Goal: Check status: Check status

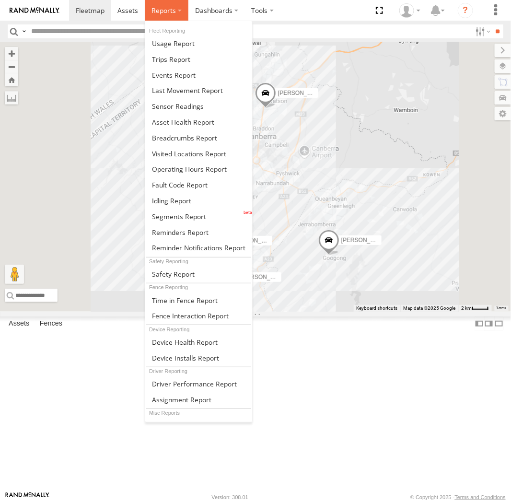
click at [173, 16] on label at bounding box center [167, 10] width 44 height 21
click at [181, 134] on span at bounding box center [184, 137] width 65 height 9
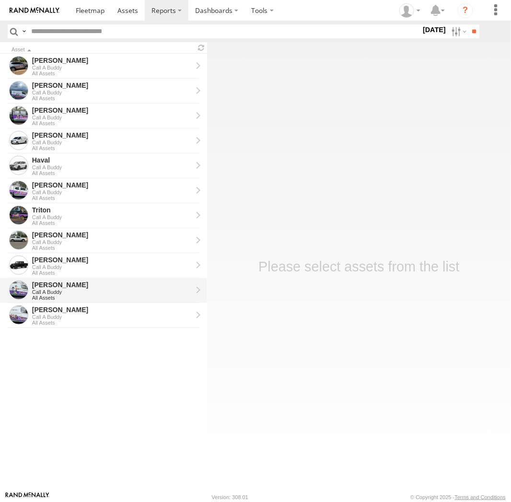
click at [76, 291] on div "Call A Buddy" at bounding box center [112, 292] width 160 height 6
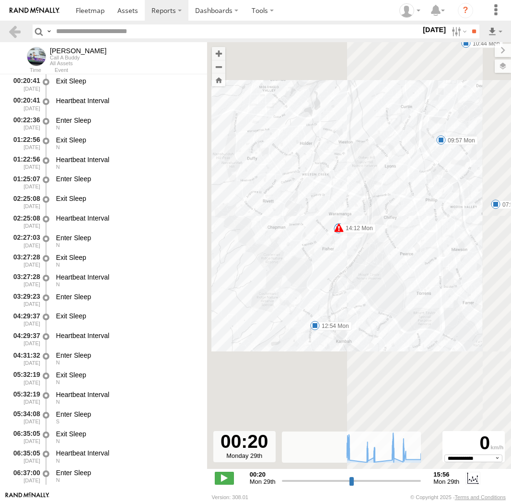
select select "**********"
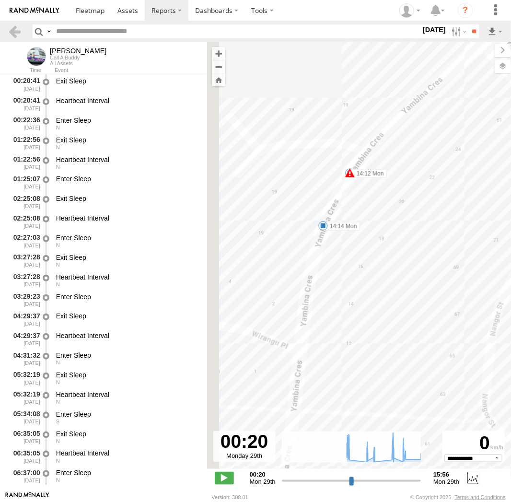
drag, startPoint x: 313, startPoint y: 167, endPoint x: 395, endPoint y: 206, distance: 91.6
click at [395, 206] on div "Tom 07:32 Mon 07:51 Mon 09:57 Mon 10:44 Mon 12:54 Mon 14:03 Mon 14:12 Mon 14:14…" at bounding box center [359, 260] width 304 height 437
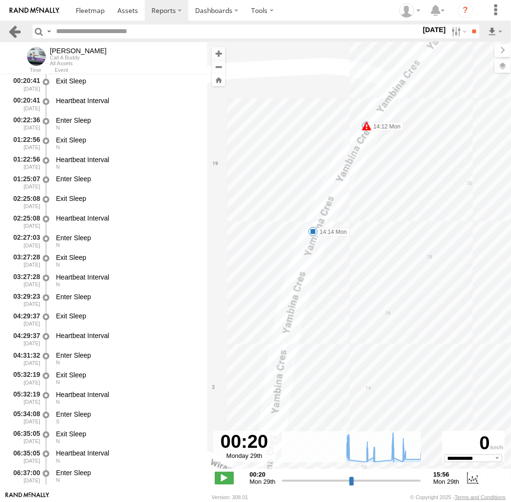
click at [12, 33] on link at bounding box center [15, 31] width 14 height 14
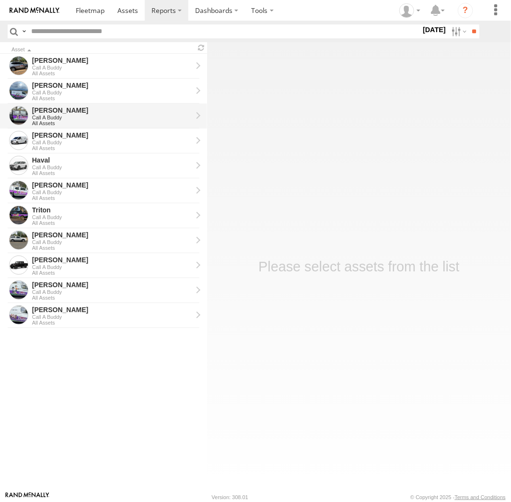
click at [80, 119] on div "Call A Buddy" at bounding box center [112, 118] width 160 height 6
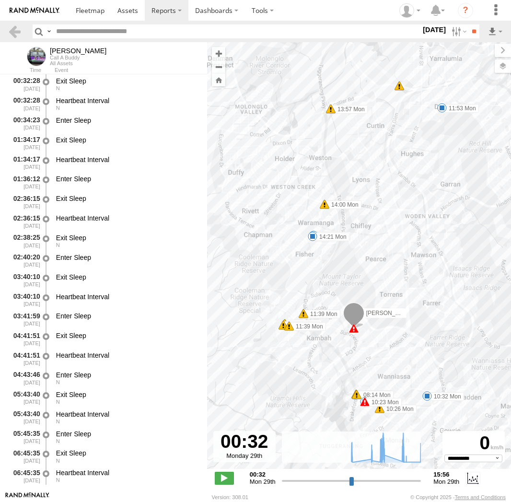
select select "**********"
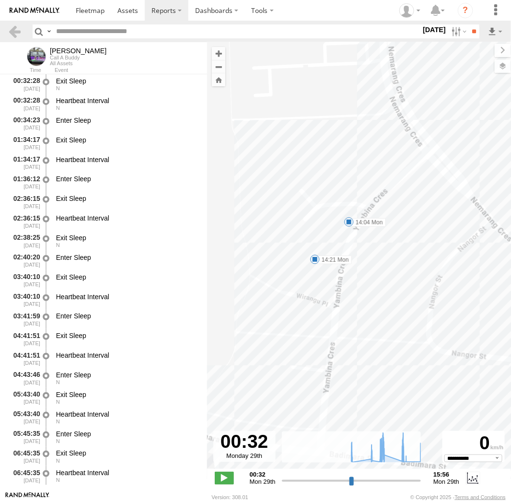
click at [350, 221] on span at bounding box center [349, 222] width 10 height 10
click at [350, 215] on div "14:04 Mon 29th Sep 14:17 Mon 29th Sep 13 20 Yambina Cres Waramanga" at bounding box center [348, 188] width 105 height 51
click at [314, 260] on span at bounding box center [315, 260] width 10 height 10
click at [314, 252] on div "14:21 Mon 29th Sep 16 Yambina Cres Waramanga" at bounding box center [314, 226] width 105 height 51
click at [311, 272] on div "Kyle 08:14 Mon 08:14 Mon 08:17 Mon 10:23 Mon 10:26 Mon 10:32 Mon 11:35 Mon 11:3…" at bounding box center [359, 260] width 304 height 437
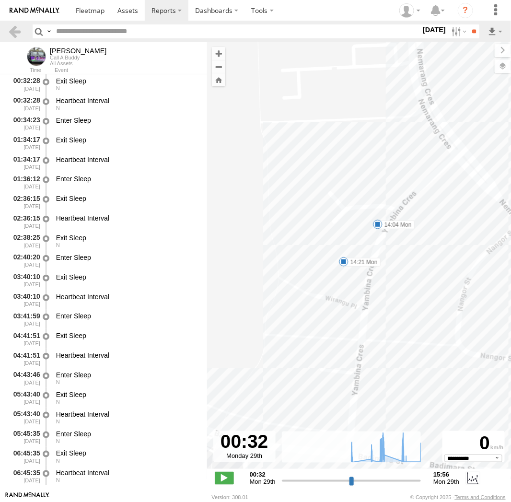
drag, startPoint x: 336, startPoint y: 244, endPoint x: 365, endPoint y: 246, distance: 29.8
click at [365, 246] on div "Kyle 08:14 Mon 08:14 Mon 08:17 Mon 10:23 Mon 10:26 Mon 10:32 Mon 11:35 Mon 11:3…" at bounding box center [359, 260] width 304 height 437
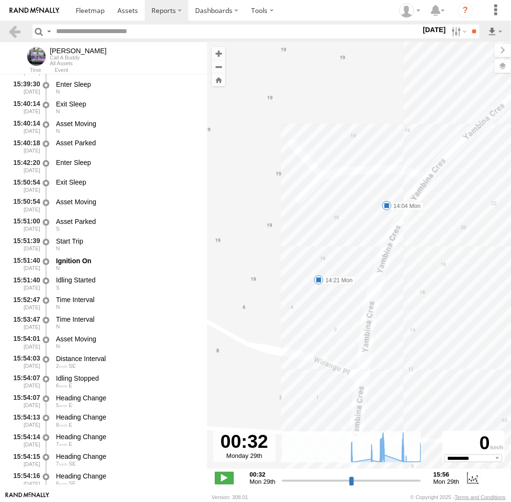
scroll to position [15955, 0]
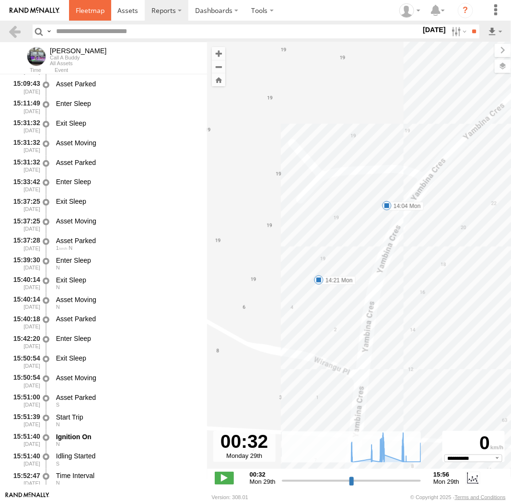
click at [99, 11] on span at bounding box center [90, 10] width 29 height 9
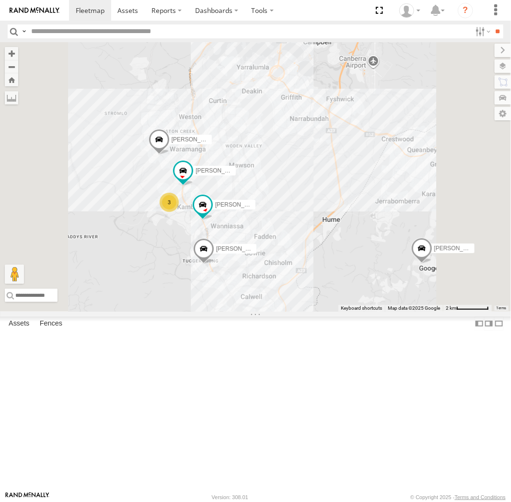
drag, startPoint x: 358, startPoint y: 343, endPoint x: 372, endPoint y: 315, distance: 31.5
click at [372, 312] on div "Michael Daniel Peter Kyle Andrew Chris Jamie 3 Tom" at bounding box center [255, 176] width 511 height 269
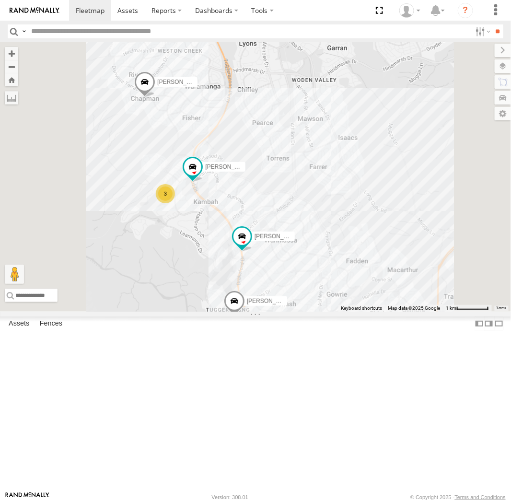
drag, startPoint x: 353, startPoint y: 363, endPoint x: 406, endPoint y: 372, distance: 53.5
click at [406, 312] on div "Michael Daniel Peter Kyle Andrew Chris Jamie 3 Tom" at bounding box center [255, 176] width 511 height 269
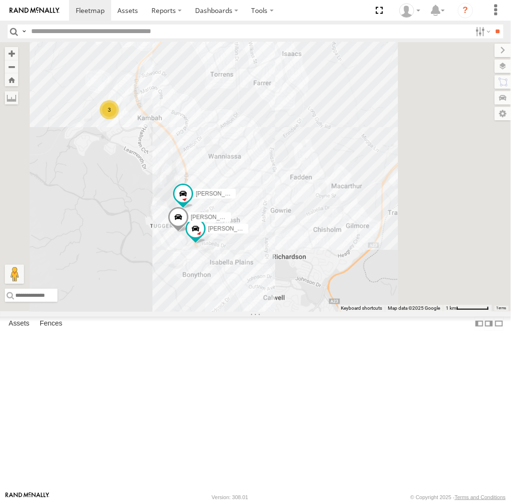
drag, startPoint x: 420, startPoint y: 364, endPoint x: 385, endPoint y: 314, distance: 61.2
click at [385, 312] on div "Daniel Tom Michael Peter 3 Kyle Chris" at bounding box center [255, 176] width 511 height 269
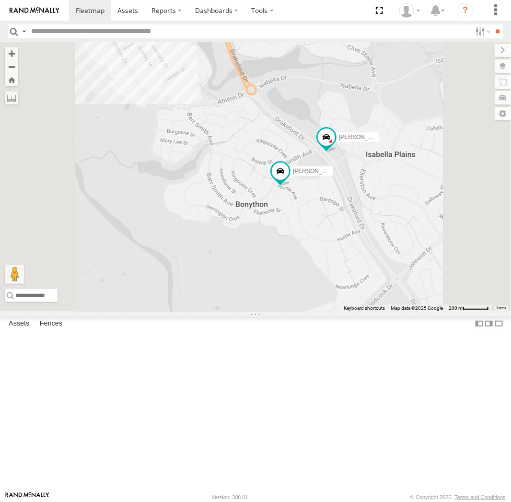
drag, startPoint x: 452, startPoint y: 292, endPoint x: 411, endPoint y: 280, distance: 42.0
click at [411, 280] on div "Daniel Tom Michael Peter Kyle Chris" at bounding box center [255, 176] width 511 height 269
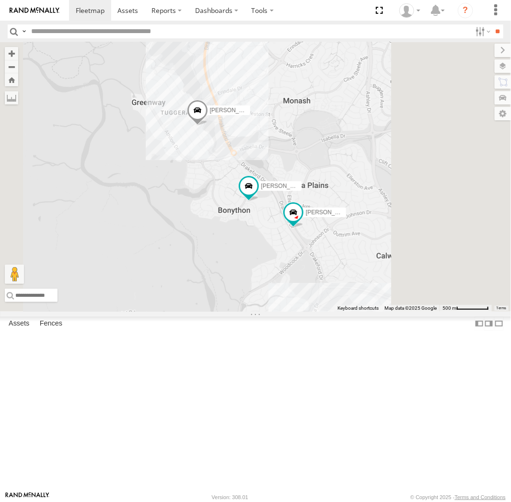
drag, startPoint x: 468, startPoint y: 369, endPoint x: 417, endPoint y: 350, distance: 54.6
click at [417, 312] on div "Daniel Tom Michael Peter Kyle Chris" at bounding box center [255, 176] width 511 height 269
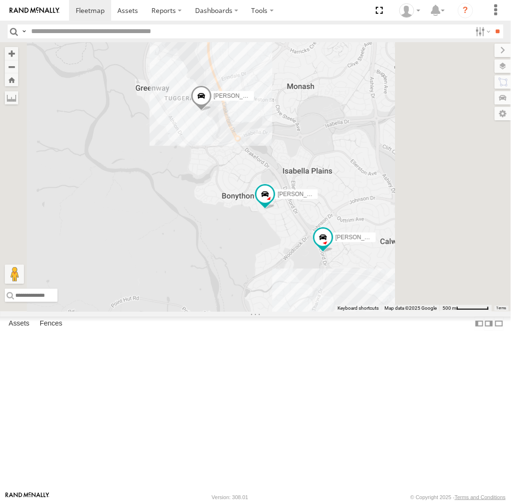
drag, startPoint x: 436, startPoint y: 333, endPoint x: 402, endPoint y: 324, distance: 35.4
click at [402, 312] on div "Daniel Tom Michael Peter Kyle Chris" at bounding box center [255, 176] width 511 height 269
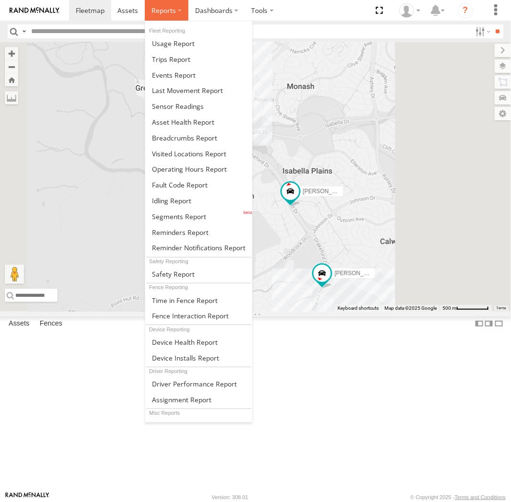
click at [170, 10] on span at bounding box center [163, 10] width 24 height 9
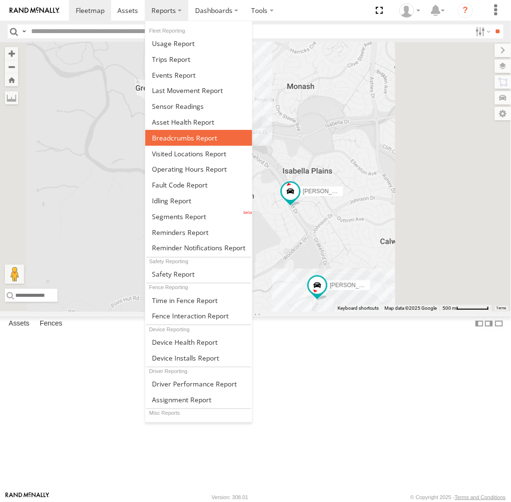
click at [182, 141] on span at bounding box center [184, 137] width 65 height 9
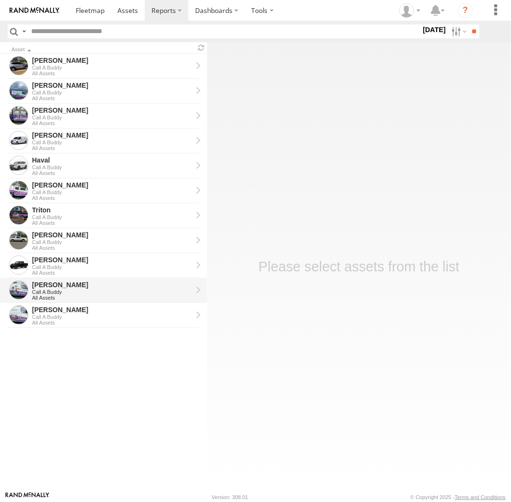
click at [55, 289] on div "Call A Buddy" at bounding box center [112, 292] width 160 height 6
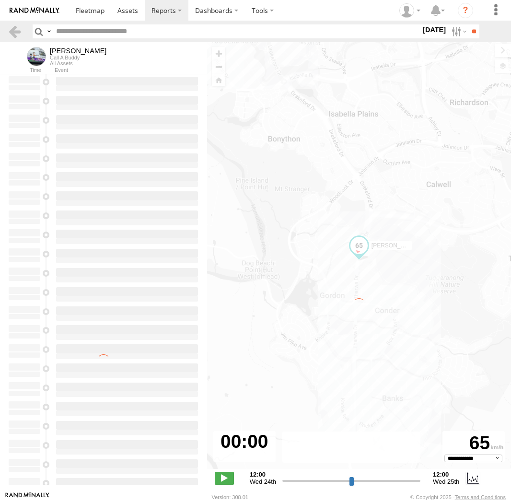
select select "**********"
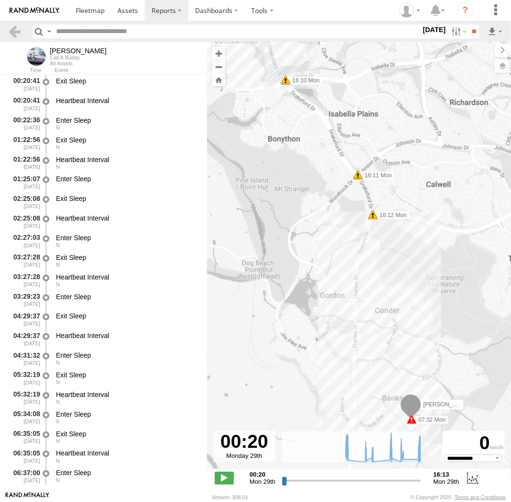
type input "**********"
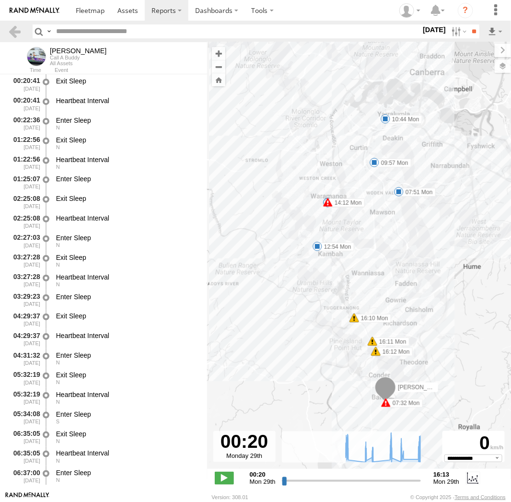
click at [317, 245] on span at bounding box center [318, 247] width 10 height 10
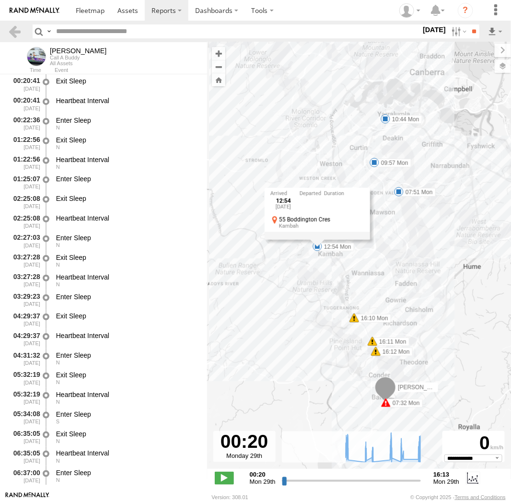
click at [312, 239] on div "12:54 [DATE] Boddington Cres Kambah" at bounding box center [317, 213] width 105 height 51
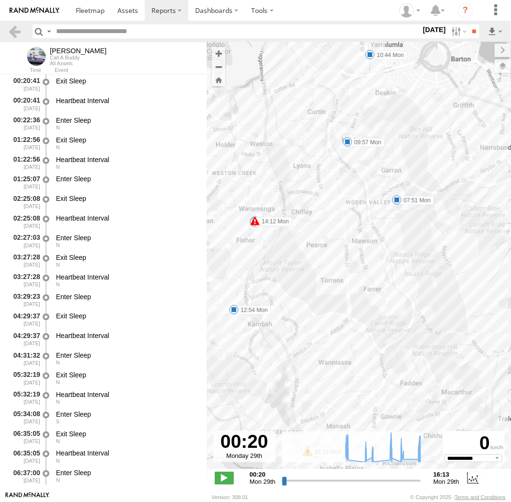
click at [399, 200] on span at bounding box center [397, 200] width 10 height 10
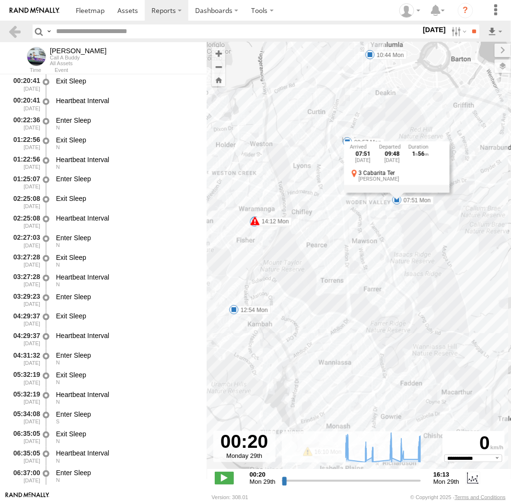
click at [399, 193] on div "07:51 Mon 29th Sep 09:48 Mon 29th Sep 1 56 3 Cabarita Ter O'Malley" at bounding box center [396, 166] width 105 height 51
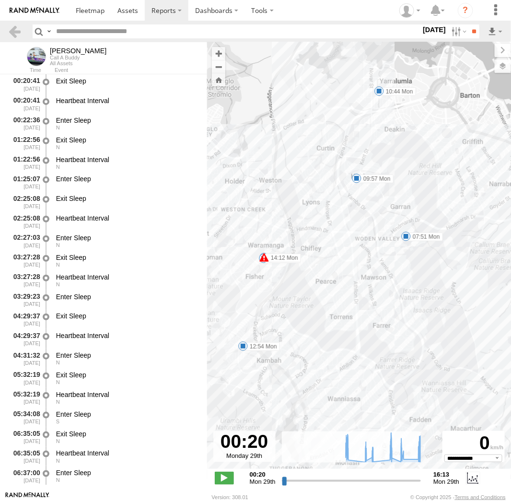
drag, startPoint x: 358, startPoint y: 165, endPoint x: 368, endPoint y: 208, distance: 43.8
click at [368, 208] on div "Tom 07:32 Mon 07:51 Mon 09:57 Mon 10:44 Mon 12:54 Mon 14:03 Mon 14:12 Mon 14:14…" at bounding box center [359, 260] width 304 height 437
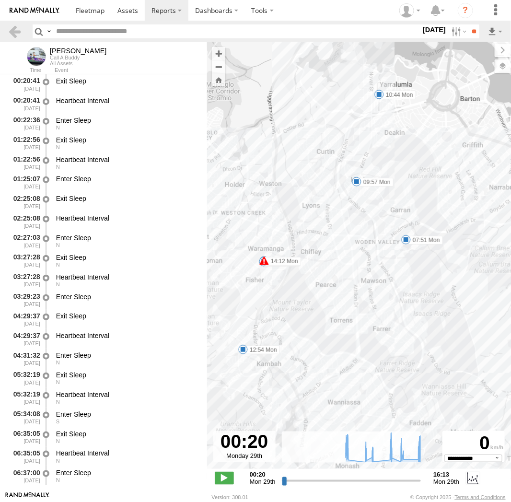
click at [358, 181] on span at bounding box center [357, 182] width 10 height 10
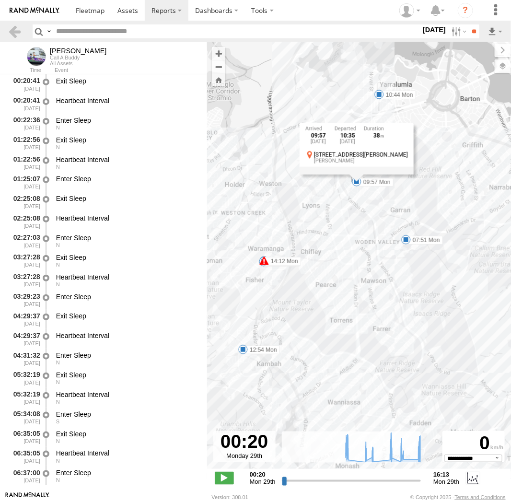
click at [364, 189] on div "Tom 07:32 Mon 07:51 Mon 09:57 Mon 10:44 Mon 12:54 Mon 14:03 Mon 14:12 Mon 14:14…" at bounding box center [359, 260] width 304 height 437
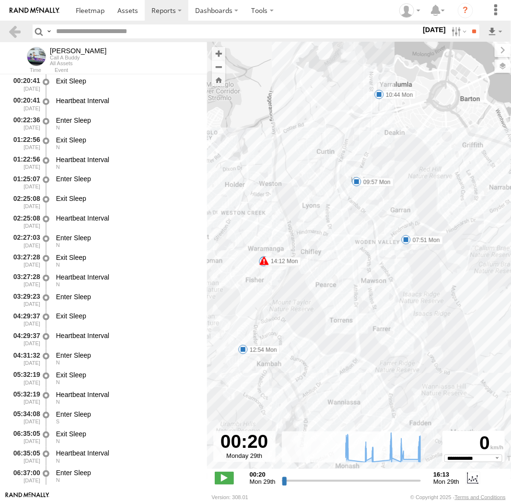
click at [381, 93] on span at bounding box center [379, 95] width 10 height 10
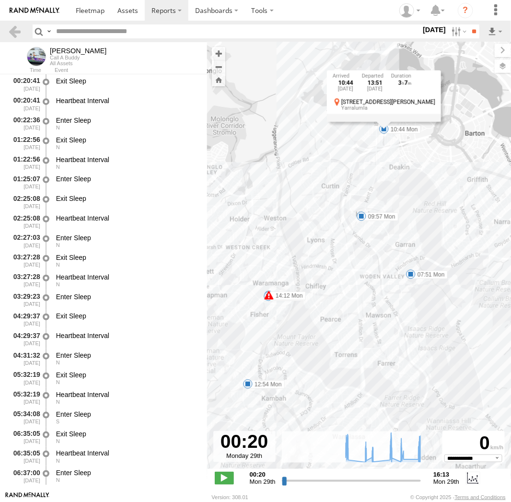
drag, startPoint x: 395, startPoint y: 127, endPoint x: 398, endPoint y: 153, distance: 26.5
click at [398, 153] on div "Tom 07:32 Mon 07:51 Mon 09:57 Mon 10:44 Mon 12:54 Mon 14:03 Mon 14:12 Mon 14:14…" at bounding box center [359, 260] width 304 height 437
click at [247, 381] on span at bounding box center [248, 384] width 10 height 10
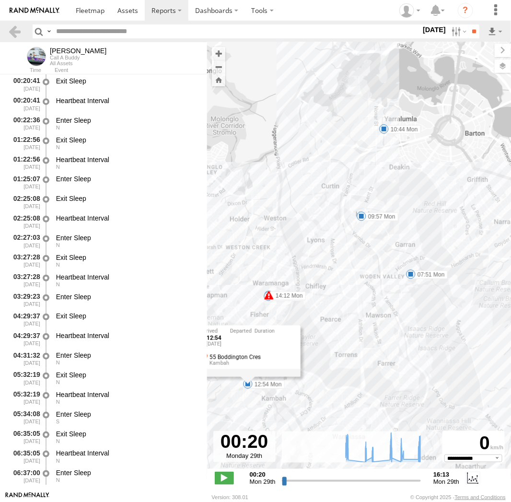
click at [247, 376] on div "12:54 Mon 29th Sep 55 Boddington Cres Kambah" at bounding box center [247, 350] width 105 height 51
click at [332, 319] on div "Tom 07:32 Mon 07:51 Mon 09:57 Mon 10:44 Mon 12:54 Mon 14:03 Mon 14:12 Mon 14:14…" at bounding box center [359, 260] width 304 height 437
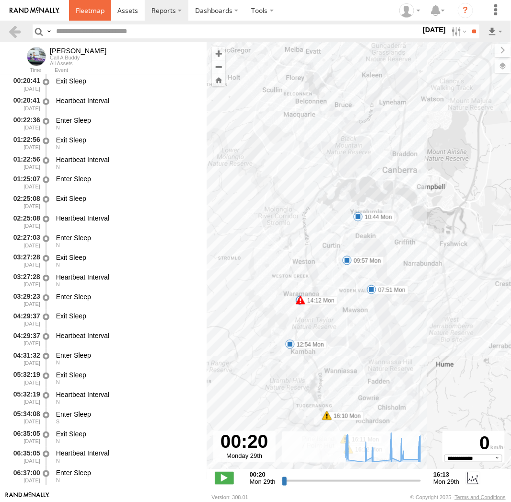
click at [93, 17] on link at bounding box center [90, 10] width 42 height 21
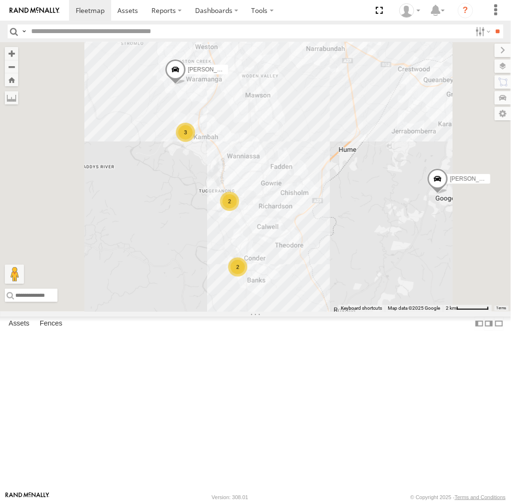
drag, startPoint x: 371, startPoint y: 351, endPoint x: 383, endPoint y: 276, distance: 75.7
click at [383, 276] on div "[PERSON_NAME] [PERSON_NAME] 2 3 2" at bounding box center [255, 176] width 511 height 269
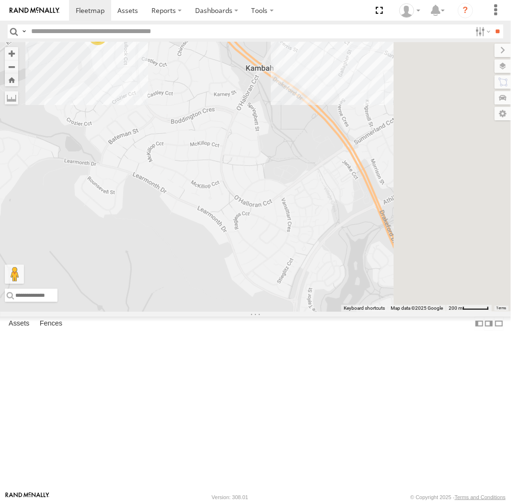
drag, startPoint x: 365, startPoint y: 274, endPoint x: 297, endPoint y: 195, distance: 105.0
click at [254, 147] on div "Daniel Peter Andrew Jamie 3" at bounding box center [255, 176] width 511 height 269
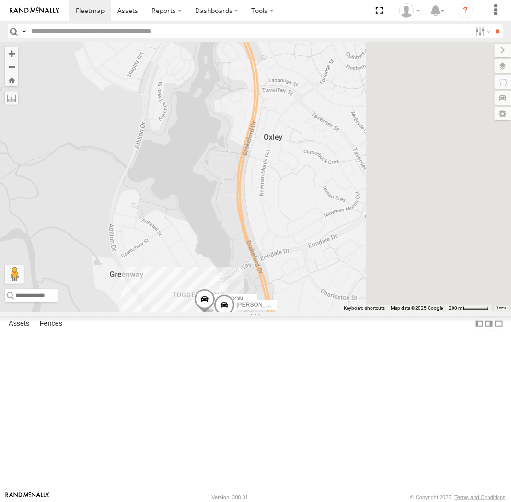
drag, startPoint x: 358, startPoint y: 234, endPoint x: 302, endPoint y: 158, distance: 94.6
click at [302, 158] on div "Daniel Peter Andrew Jamie 3 Kyle Chris" at bounding box center [255, 176] width 511 height 269
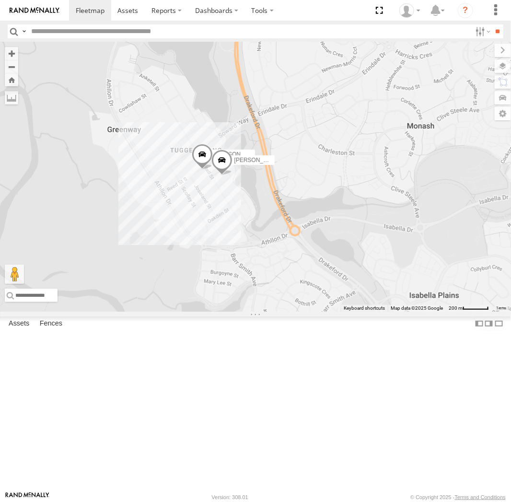
drag, startPoint x: 315, startPoint y: 261, endPoint x: 417, endPoint y: 254, distance: 102.3
click at [417, 254] on div "Daniel Peter Andrew Jamie 3 Kyle Chris" at bounding box center [255, 176] width 511 height 269
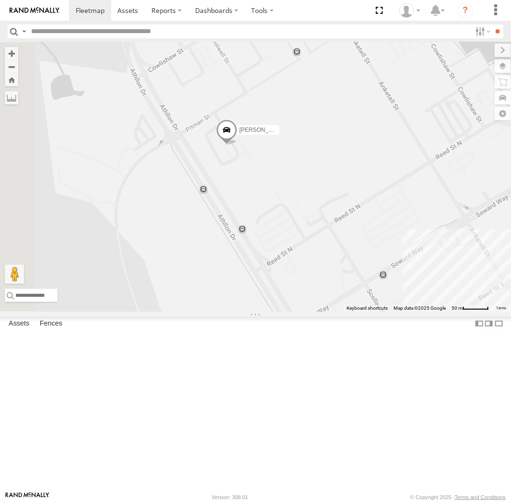
drag, startPoint x: 321, startPoint y: 218, endPoint x: 353, endPoint y: 250, distance: 45.4
click at [353, 250] on div "Chris Kyle" at bounding box center [255, 176] width 511 height 269
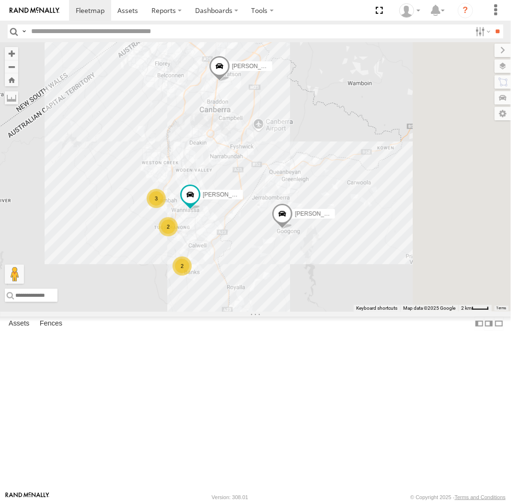
drag, startPoint x: 469, startPoint y: 190, endPoint x: 372, endPoint y: 311, distance: 155.5
click at [349, 312] on div "Daniel 2 3 Peter 2 Andrew" at bounding box center [255, 176] width 511 height 269
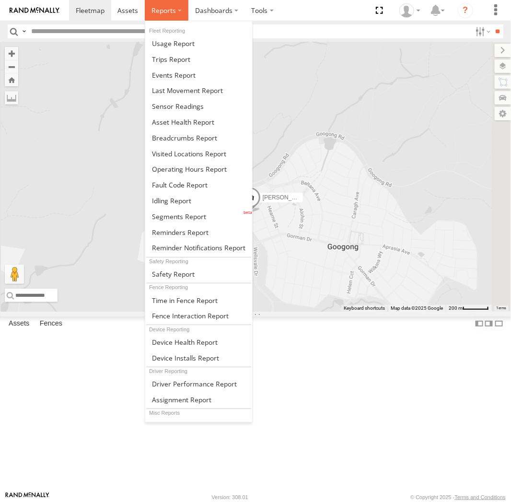
click at [164, 15] on label at bounding box center [167, 10] width 44 height 21
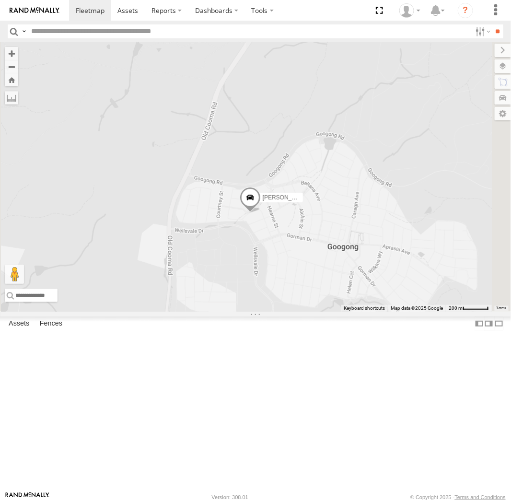
click at [183, 137] on body at bounding box center [255, 251] width 511 height 502
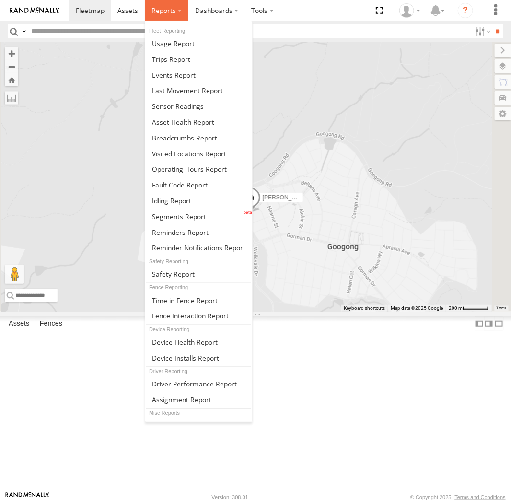
click at [174, 11] on span at bounding box center [163, 10] width 24 height 9
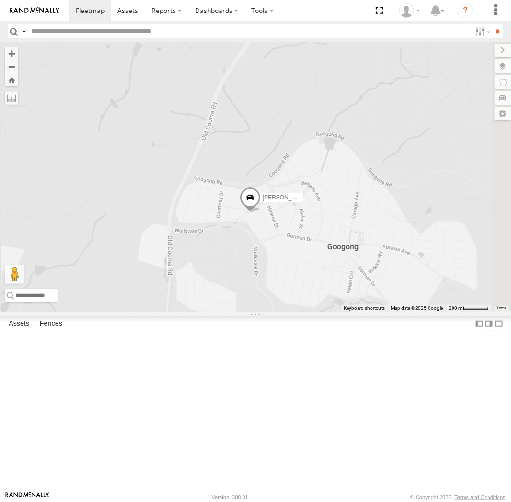
drag, startPoint x: 338, startPoint y: 169, endPoint x: 345, endPoint y: 162, distance: 9.8
click at [339, 169] on div "Daniel Peter Andrew Jamie" at bounding box center [255, 176] width 511 height 269
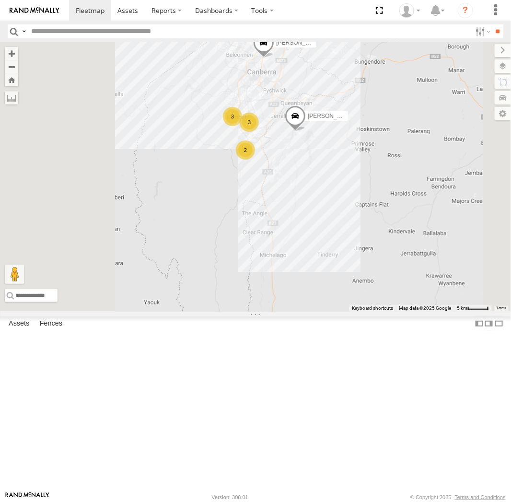
drag, startPoint x: 325, startPoint y: 154, endPoint x: 385, endPoint y: 205, distance: 78.9
click at [385, 205] on div "Peter Andrew Jamie 2 3 3" at bounding box center [255, 176] width 511 height 269
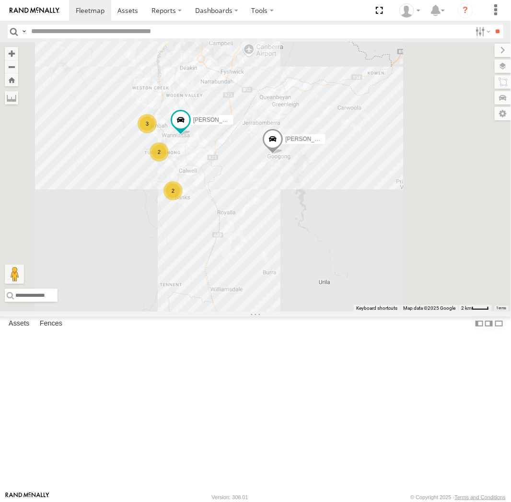
drag, startPoint x: 465, startPoint y: 243, endPoint x: 383, endPoint y: 243, distance: 82.5
click at [283, 154] on span at bounding box center [272, 141] width 21 height 26
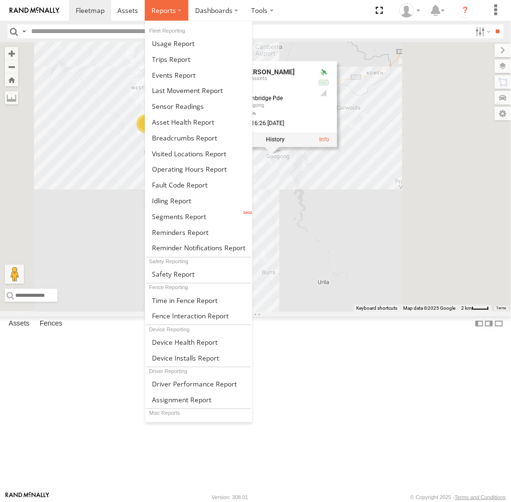
click at [170, 13] on span at bounding box center [163, 10] width 24 height 9
click at [190, 137] on span at bounding box center [184, 137] width 65 height 9
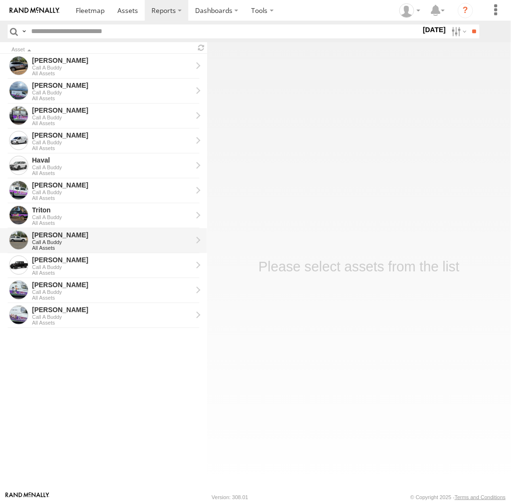
click at [62, 236] on div "[PERSON_NAME]" at bounding box center [112, 235] width 160 height 9
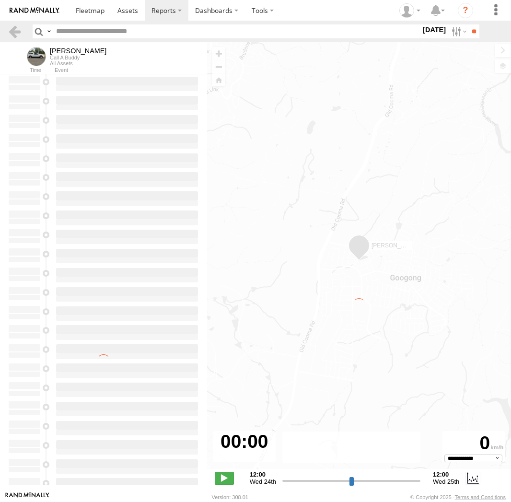
select select "**********"
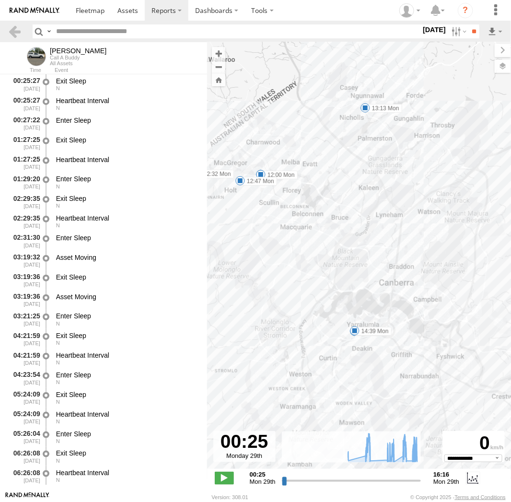
click at [355, 333] on span at bounding box center [355, 331] width 10 height 10
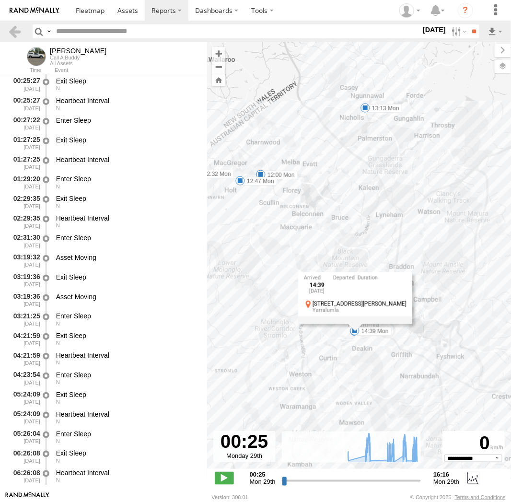
click at [355, 324] on div "14:39 [DATE] 9 [PERSON_NAME] St Yarralumla" at bounding box center [355, 297] width 114 height 51
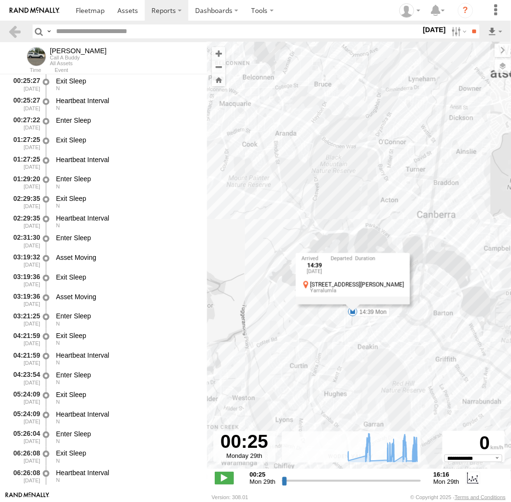
click at [357, 349] on div "[PERSON_NAME] 07:56 Mon 09:47 Mon 10:28 Mon 12:00 Mon 12:32 Mon 12:47 Mon 13:13…" at bounding box center [359, 260] width 304 height 437
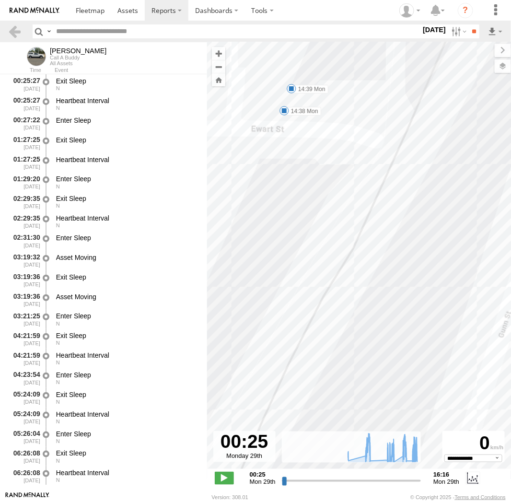
click at [284, 109] on span at bounding box center [284, 111] width 10 height 10
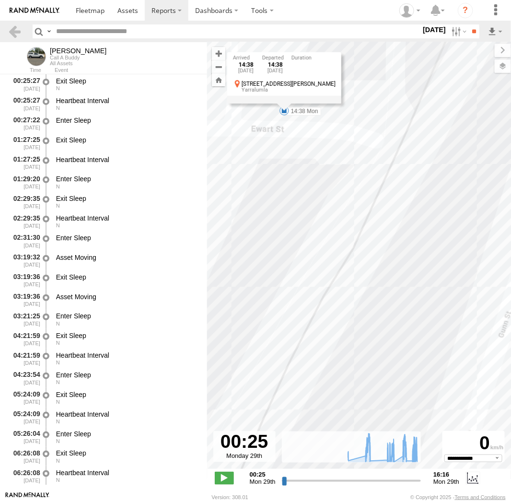
click at [284, 103] on div "14:38 [DATE] 14:38 [DATE] 9 [PERSON_NAME] St Yarralumla" at bounding box center [284, 77] width 114 height 51
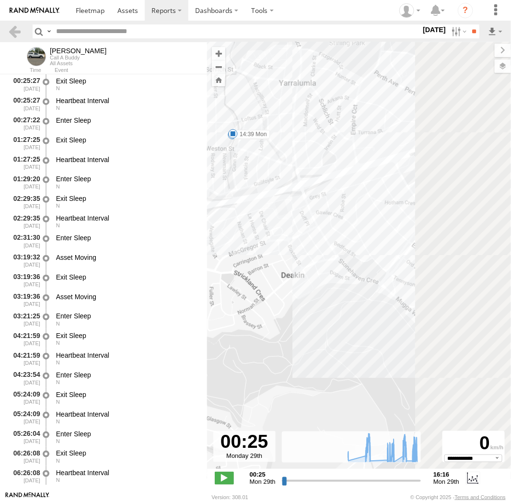
drag, startPoint x: 413, startPoint y: 296, endPoint x: 306, endPoint y: 224, distance: 129.2
click at [298, 223] on div "[PERSON_NAME] 07:56 Mon 09:47 Mon 10:28 Mon 12:00 Mon 12:32 Mon 12:47 Mon 13:13…" at bounding box center [359, 260] width 304 height 437
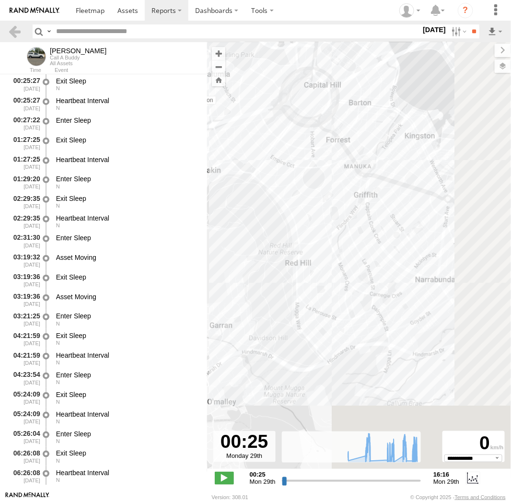
drag, startPoint x: 392, startPoint y: 300, endPoint x: 292, endPoint y: 192, distance: 146.9
click at [290, 190] on div "[PERSON_NAME] 07:56 Mon 09:47 Mon 10:28 Mon 12:00 Mon 12:32 Mon 12:47 Mon 13:13…" at bounding box center [359, 260] width 304 height 437
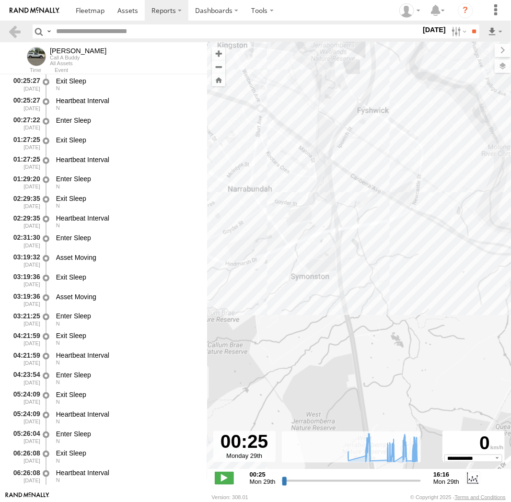
drag, startPoint x: 447, startPoint y: 312, endPoint x: 325, endPoint y: 322, distance: 122.2
click at [325, 322] on div "[PERSON_NAME] 07:56 Mon 09:47 Mon 10:28 Mon 12:00 Mon 12:32 Mon 12:47 Mon 13:13…" at bounding box center [359, 260] width 304 height 437
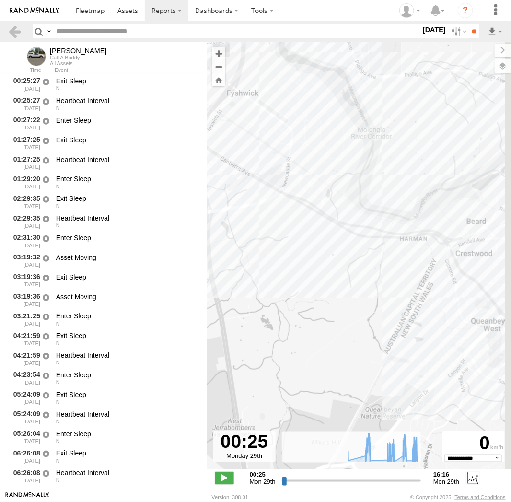
drag, startPoint x: 455, startPoint y: 298, endPoint x: 277, endPoint y: 277, distance: 179.6
click at [277, 277] on div "[PERSON_NAME] 07:56 Mon 09:47 Mon 10:28 Mon 12:00 Mon 12:32 Mon 12:47 Mon 13:13…" at bounding box center [359, 260] width 304 height 437
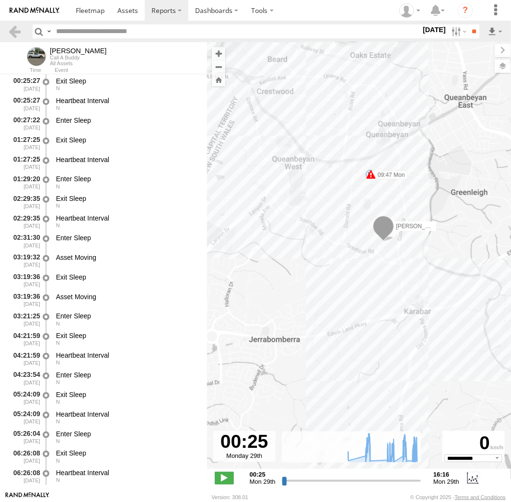
drag, startPoint x: 433, startPoint y: 282, endPoint x: 327, endPoint y: 135, distance: 181.4
click at [327, 133] on div "[PERSON_NAME] 07:56 Mon 09:47 Mon 10:28 Mon 12:00 Mon 12:32 Mon 12:47 Mon 13:13…" at bounding box center [359, 260] width 304 height 437
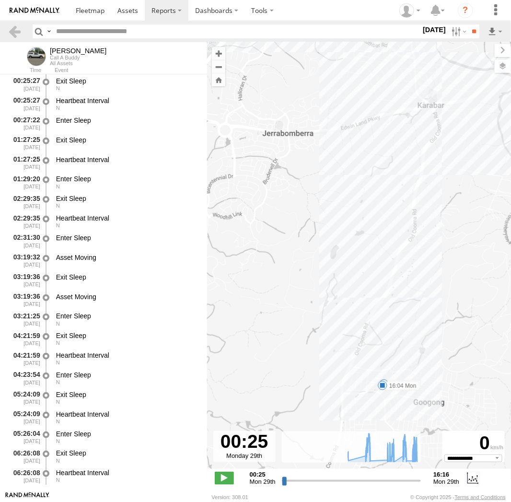
drag, startPoint x: 397, startPoint y: 329, endPoint x: 408, endPoint y: 156, distance: 173.9
click at [408, 156] on div "[PERSON_NAME] 07:56 Mon 09:47 Mon 10:28 Mon 12:00 Mon 12:32 Mon 12:47 Mon 13:13…" at bounding box center [359, 260] width 304 height 437
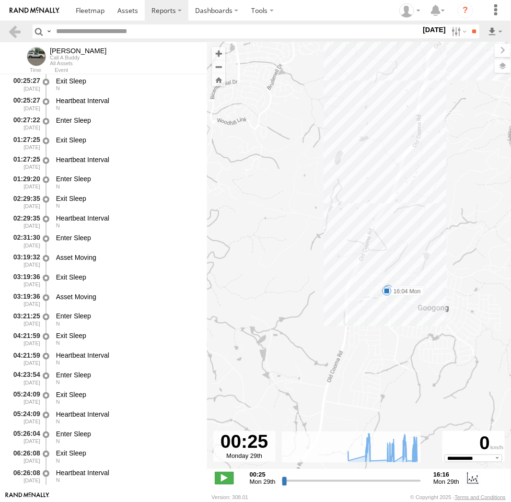
drag, startPoint x: 416, startPoint y: 307, endPoint x: 430, endPoint y: 269, distance: 40.3
click at [430, 269] on div "[PERSON_NAME] 07:56 Mon 09:47 Mon 10:28 Mon 12:00 Mon 12:32 Mon 12:47 Mon 13:13…" at bounding box center [359, 260] width 304 height 437
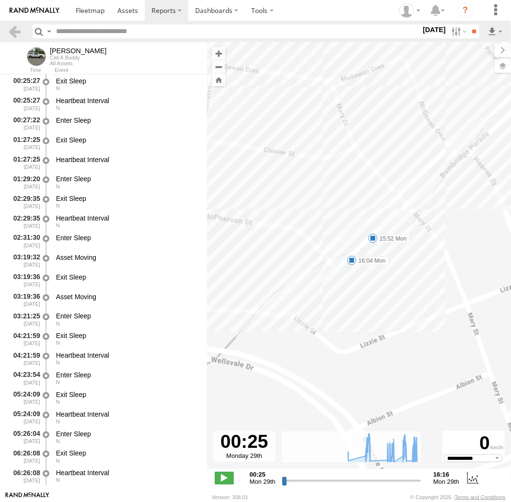
click at [373, 235] on span at bounding box center [373, 238] width 10 height 10
click at [373, 231] on div "15:52 [DATE] 16:04 [DATE] 17 Bambridge Pde Googong" at bounding box center [372, 205] width 105 height 51
click at [351, 262] on span at bounding box center [352, 261] width 10 height 10
click at [351, 253] on div "16:04 [DATE] Bambridge Pde Googong" at bounding box center [351, 227] width 105 height 51
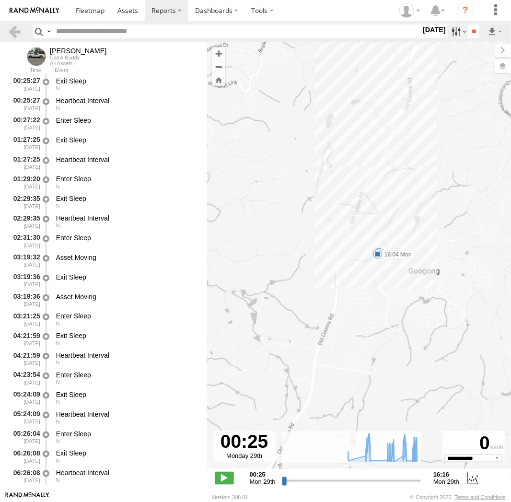
click at [450, 31] on label at bounding box center [458, 31] width 21 height 14
click at [456, 36] on label at bounding box center [458, 31] width 21 height 14
click at [0, 0] on label at bounding box center [0, 0] width 0 height 0
click at [475, 30] on input "**" at bounding box center [473, 31] width 11 height 14
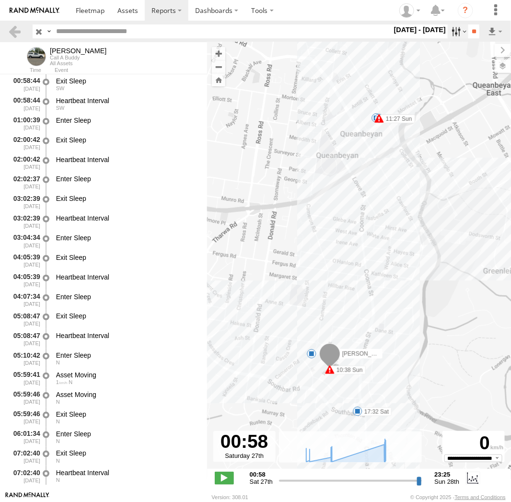
click at [452, 34] on label at bounding box center [458, 31] width 21 height 14
click at [0, 0] on label at bounding box center [0, 0] width 0 height 0
click at [472, 31] on input "**" at bounding box center [473, 31] width 11 height 14
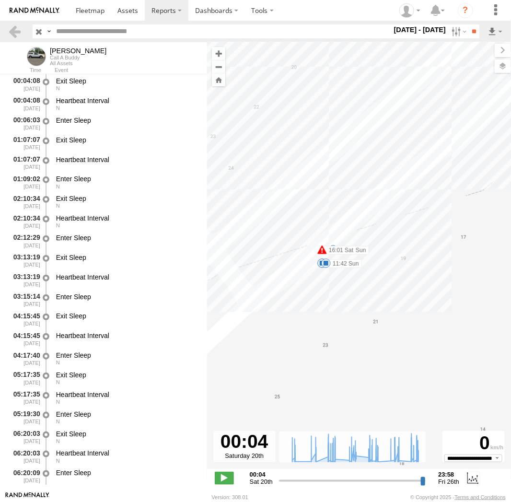
click at [328, 262] on span at bounding box center [326, 263] width 10 height 10
drag, startPoint x: 398, startPoint y: 280, endPoint x: 380, endPoint y: 279, distance: 18.3
click at [398, 280] on div "Andrew 16:01 Sat 16:47 Sat 14:37 Mon 10:03 Wed 14:27 Wed 13:25 Sat 11:33 Sun 11…" at bounding box center [359, 260] width 304 height 437
click at [321, 263] on span at bounding box center [322, 263] width 10 height 10
click at [461, 34] on label at bounding box center [458, 31] width 21 height 14
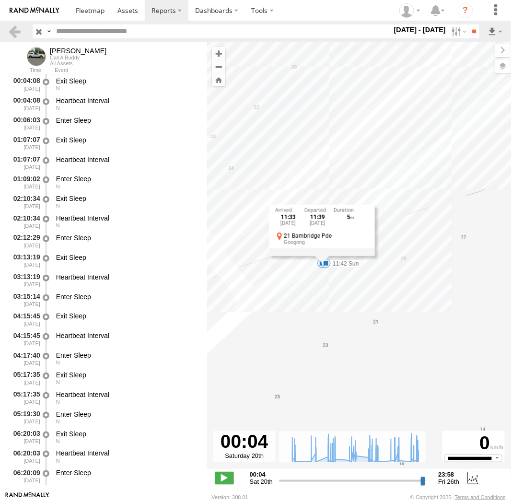
click at [0, 0] on label at bounding box center [0, 0] width 0 height 0
click at [474, 32] on input "**" at bounding box center [473, 31] width 11 height 14
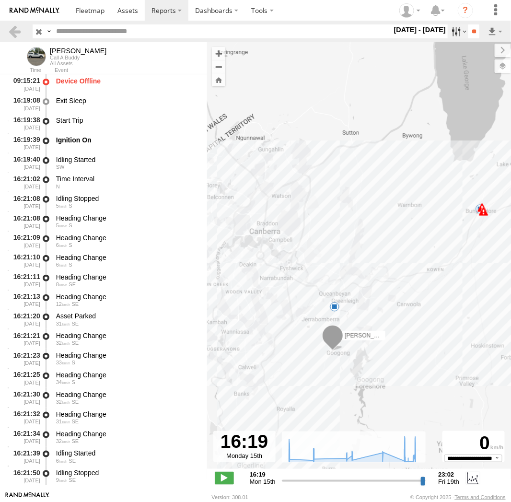
click at [456, 32] on label at bounding box center [458, 31] width 21 height 14
click at [0, 0] on label at bounding box center [0, 0] width 0 height 0
click at [473, 27] on input "**" at bounding box center [473, 31] width 11 height 14
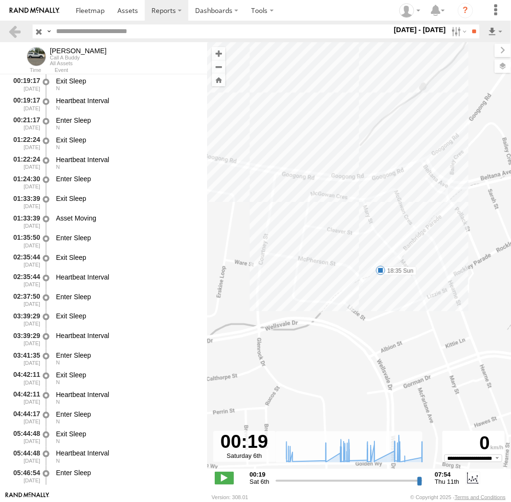
drag, startPoint x: 462, startPoint y: 310, endPoint x: 411, endPoint y: 314, distance: 51.5
click at [411, 314] on div "Andrew 07:13 Mon 13:03 Mon 13:04 Mon 13:29 Mon 08:00 Sat 09:44 Sat 11:05 Sat 18…" at bounding box center [359, 260] width 304 height 437
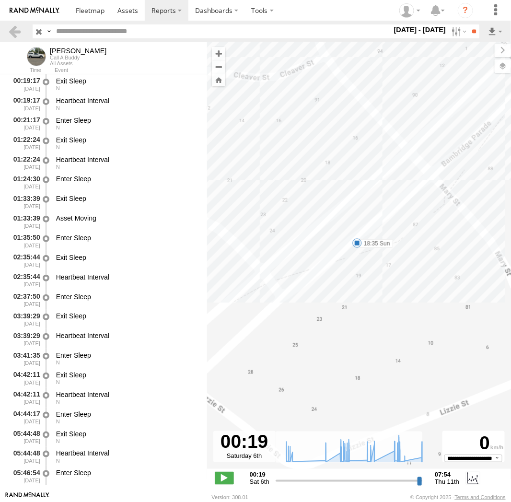
click at [358, 242] on span at bounding box center [357, 243] width 10 height 10
click at [358, 235] on div "18:35 Sun 7th Sep 18:37 Sun 7th Sep 2 19 Bambridge Pde Googong" at bounding box center [356, 209] width 105 height 51
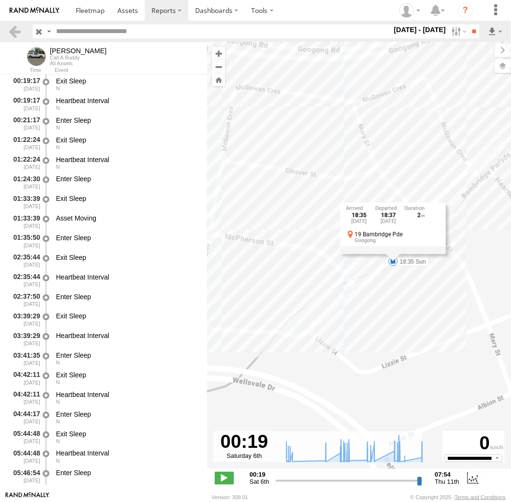
click at [418, 292] on div "Andrew 07:13 Mon 13:03 Mon 13:04 Mon 13:29 Mon 08:00 Sat 09:44 Sat 11:05 Sat 18…" at bounding box center [359, 260] width 304 height 437
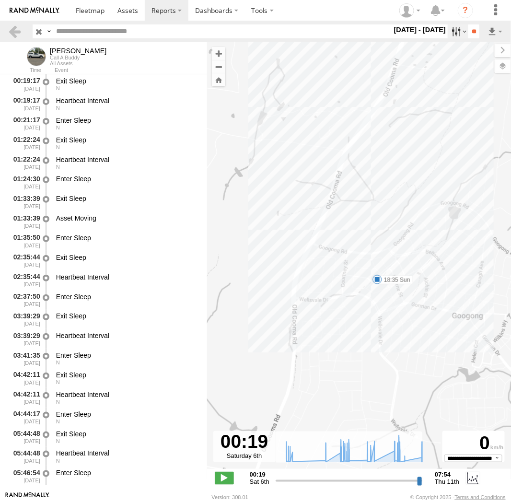
click at [451, 33] on label at bounding box center [458, 31] width 21 height 14
click at [0, 0] on label at bounding box center [0, 0] width 0 height 0
click at [468, 35] on input "**" at bounding box center [473, 31] width 11 height 14
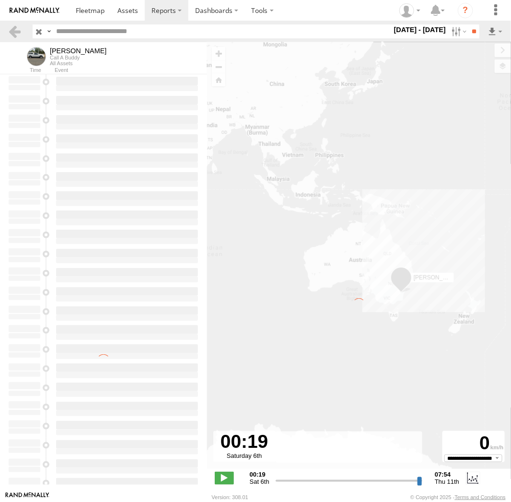
type input "**********"
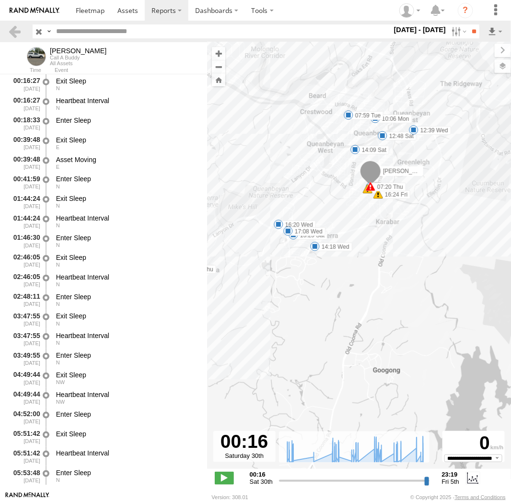
drag, startPoint x: 405, startPoint y: 294, endPoint x: 323, endPoint y: 281, distance: 82.5
click at [323, 281] on div "Andrew 15:33 Thu 16:24 Fri 09:44 Sat 16:48 Mon 07:19 Thu 07:19 Thu 07:20 Thu 15…" at bounding box center [359, 260] width 304 height 437
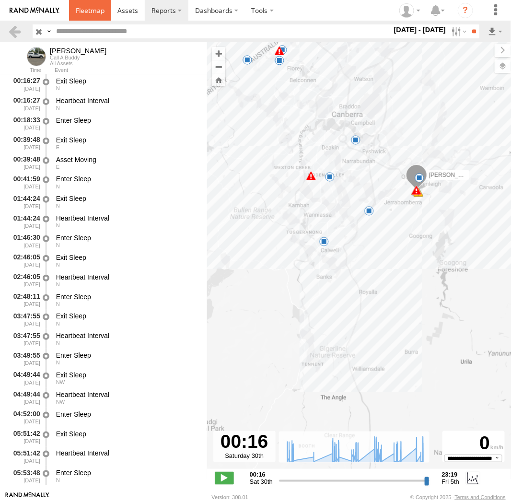
click at [88, 10] on span at bounding box center [90, 10] width 29 height 9
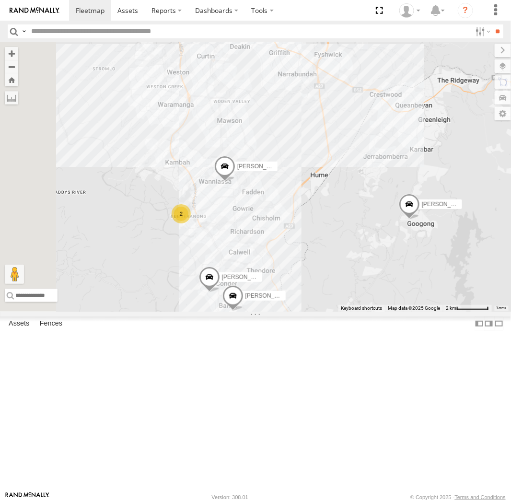
drag, startPoint x: 377, startPoint y: 315, endPoint x: 457, endPoint y: 268, distance: 92.6
click at [457, 268] on div "[PERSON_NAME] [PERSON_NAME] 2 [PERSON_NAME]" at bounding box center [255, 176] width 511 height 269
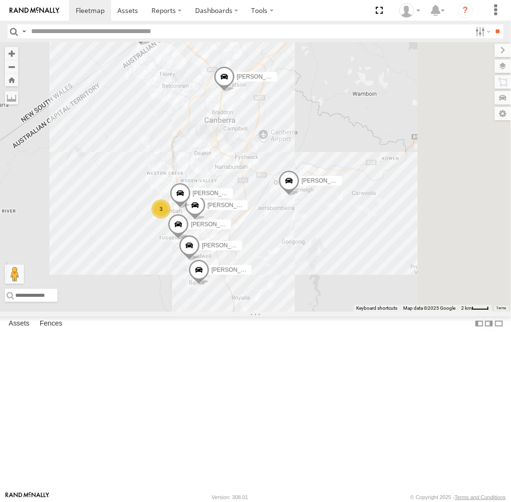
drag, startPoint x: 472, startPoint y: 261, endPoint x: 363, endPoint y: 301, distance: 115.9
click at [352, 312] on div "[PERSON_NAME] [PERSON_NAME] [PERSON_NAME] [PERSON_NAME] [PERSON_NAME] 3" at bounding box center [255, 176] width 511 height 269
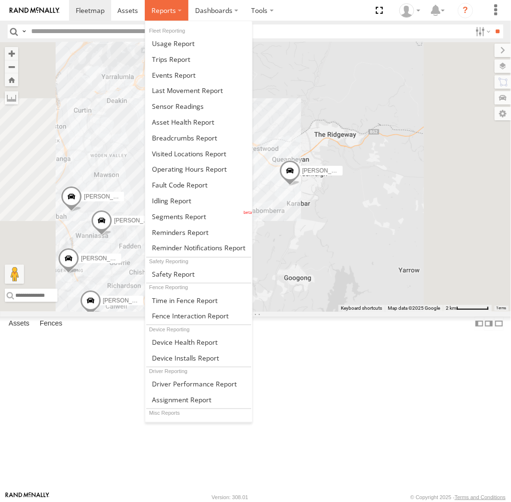
click at [182, 11] on label at bounding box center [167, 10] width 44 height 21
click at [176, 134] on span at bounding box center [184, 137] width 65 height 9
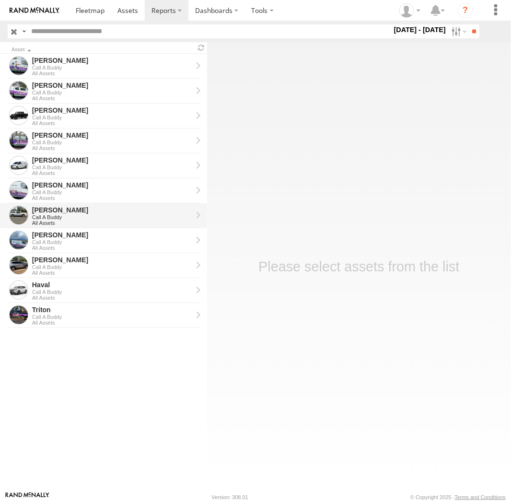
click at [127, 217] on div "Call A Buddy" at bounding box center [112, 217] width 160 height 6
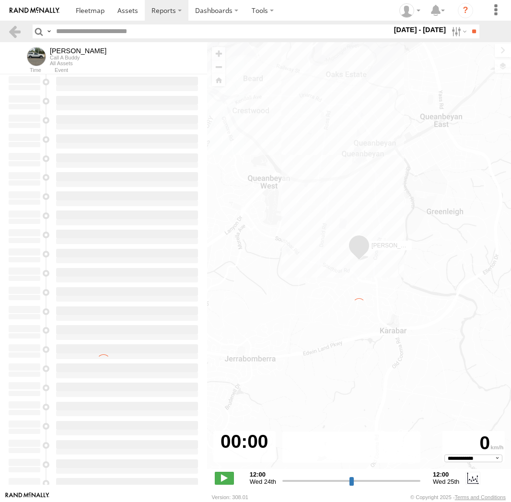
select select "**********"
click at [0, 0] on label at bounding box center [0, 0] width 0 height 0
click at [476, 30] on input "**" at bounding box center [473, 31] width 11 height 14
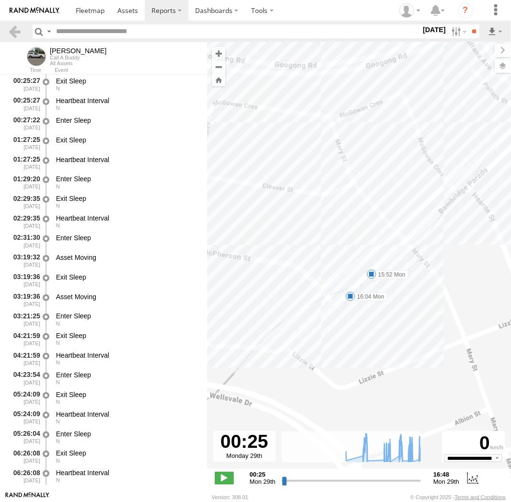
drag, startPoint x: 426, startPoint y: 291, endPoint x: 407, endPoint y: 218, distance: 76.3
click at [407, 218] on div "Andrew 07:56 Mon 09:47 Mon 10:28 Mon 12:00 Mon 12:32 Mon 12:47 Mon 13:13 Mon 14…" at bounding box center [359, 260] width 304 height 437
click at [352, 296] on span at bounding box center [351, 296] width 10 height 10
type input "**********"
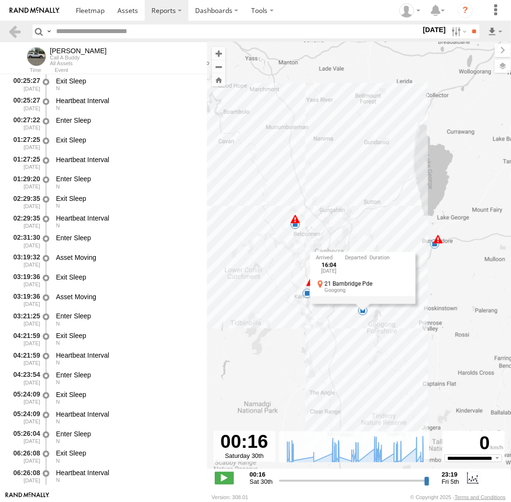
click at [434, 316] on div "Andrew 07:56 Mon 09:47 Mon 14:38 Mon 14:39 Mon 15:52 Mon 16:04 Mon 16:44 Mon 26…" at bounding box center [359, 260] width 304 height 437
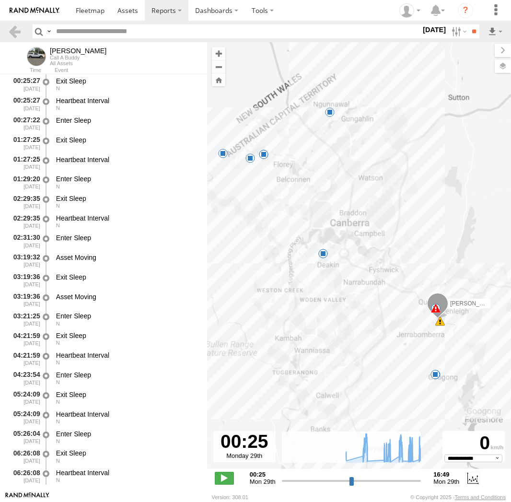
select select "**********"
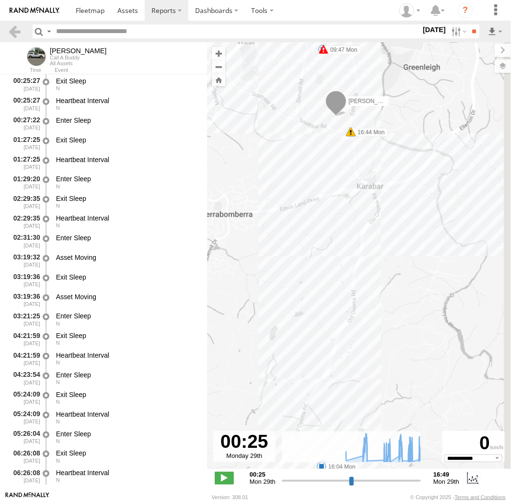
drag, startPoint x: 449, startPoint y: 317, endPoint x: 389, endPoint y: 304, distance: 61.9
click at [322, 320] on div "[PERSON_NAME] 07:56 Mon 09:47 Mon 10:28 Mon 12:00 Mon 12:32 Mon 12:47 Mon 13:13…" at bounding box center [359, 260] width 304 height 437
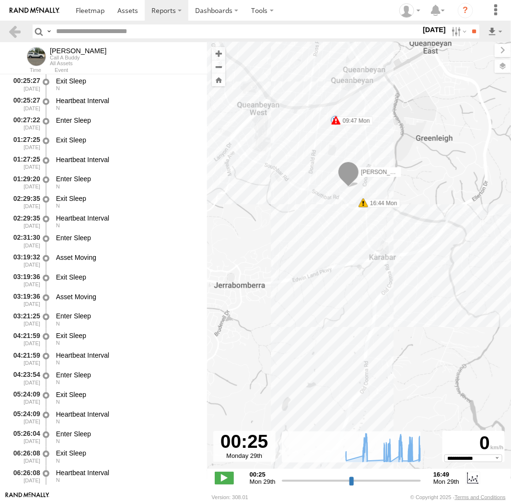
drag, startPoint x: 433, startPoint y: 126, endPoint x: 358, endPoint y: 361, distance: 247.3
click at [372, 419] on div "Andrew 07:56 Mon 09:47 Mon 10:28 Mon 12:00 Mon 12:32 Mon 12:47 Mon 13:13 Mon 14…" at bounding box center [359, 260] width 304 height 437
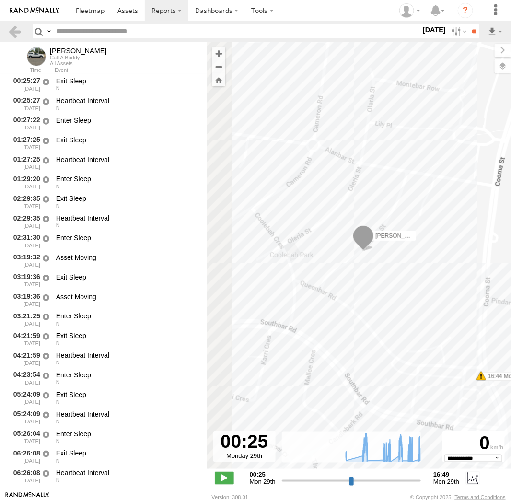
drag, startPoint x: 326, startPoint y: 229, endPoint x: 394, endPoint y: 278, distance: 83.4
click at [397, 279] on div "Andrew 07:56 Mon 09:47 Mon 10:28 Mon 12:00 Mon 12:32 Mon 12:47 Mon 13:13 Mon 14…" at bounding box center [359, 260] width 304 height 437
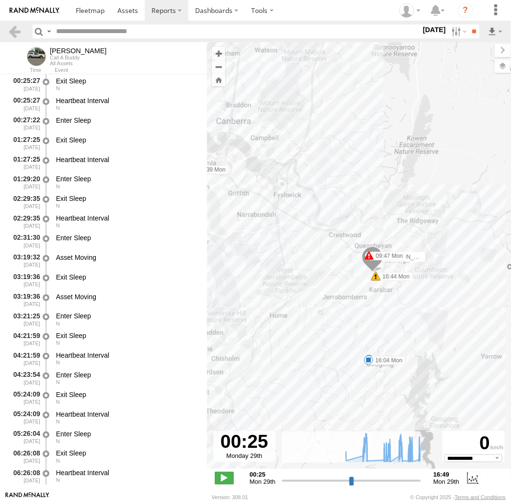
drag, startPoint x: 268, startPoint y: 276, endPoint x: 316, endPoint y: 290, distance: 50.2
click at [316, 290] on div "Andrew 07:56 Mon 09:47 Mon 10:28 Mon 12:00 Mon 12:32 Mon 12:47 Mon 13:13 Mon 14…" at bounding box center [359, 260] width 304 height 437
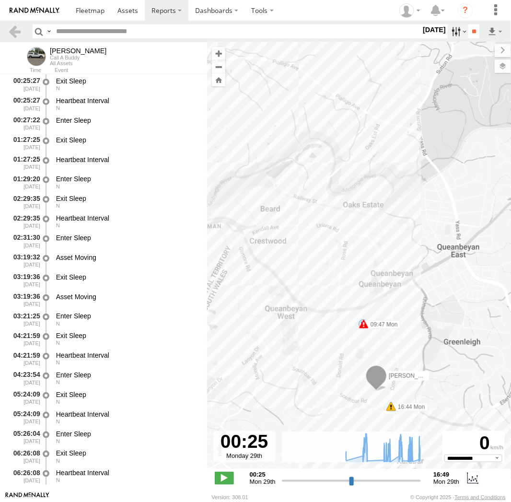
click at [455, 32] on label at bounding box center [458, 31] width 21 height 14
click at [0, 0] on label at bounding box center [0, 0] width 0 height 0
click at [476, 30] on input "**" at bounding box center [473, 31] width 11 height 14
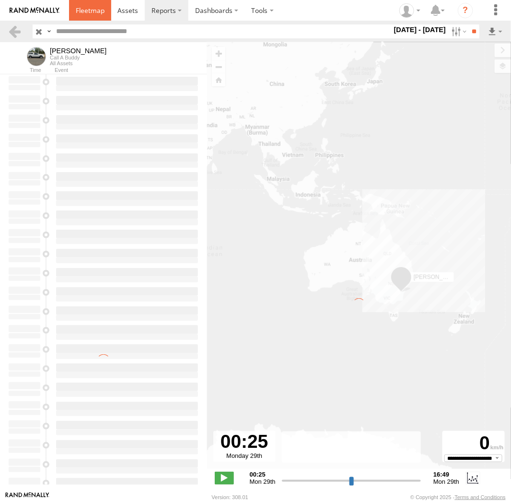
click at [96, 14] on span at bounding box center [90, 10] width 29 height 9
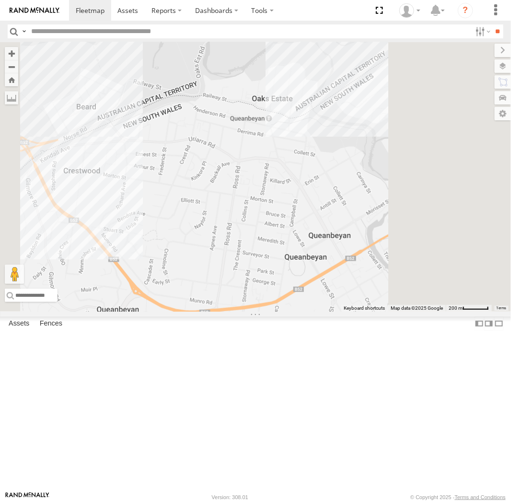
drag, startPoint x: 428, startPoint y: 151, endPoint x: 409, endPoint y: 241, distance: 91.6
click at [409, 241] on div "[PERSON_NAME] [PERSON_NAME] [PERSON_NAME] [PERSON_NAME] [PERSON_NAME]" at bounding box center [255, 176] width 511 height 269
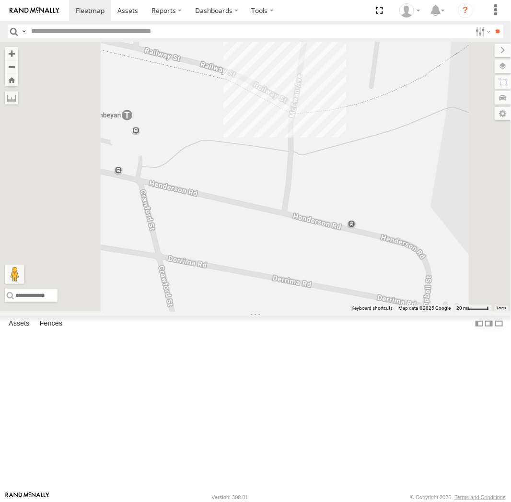
click at [408, 178] on div "[PERSON_NAME] [PERSON_NAME] [PERSON_NAME] [PERSON_NAME] [PERSON_NAME]" at bounding box center [255, 176] width 511 height 269
click at [355, 81] on div at bounding box center [288, 74] width 134 height 14
click at [348, 78] on link at bounding box center [342, 74] width 10 height 7
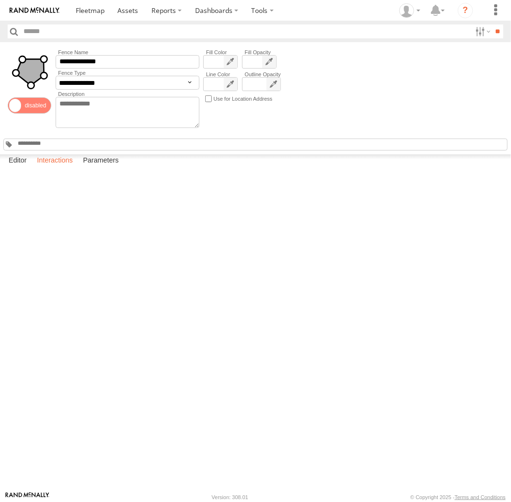
click at [55, 168] on label "Interactions" at bounding box center [55, 160] width 46 height 13
click at [92, 14] on span at bounding box center [90, 10] width 29 height 9
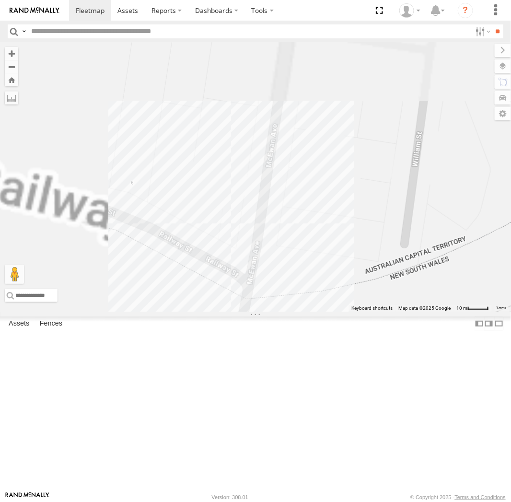
drag, startPoint x: 380, startPoint y: 183, endPoint x: 468, endPoint y: 357, distance: 195.7
click at [468, 312] on div "Michael Daniel Peter Kyle Andrew Chris Jamie Tom" at bounding box center [255, 176] width 511 height 269
click at [337, 312] on div "Michael Daniel Peter Kyle Andrew Chris Jamie Tom" at bounding box center [255, 176] width 511 height 269
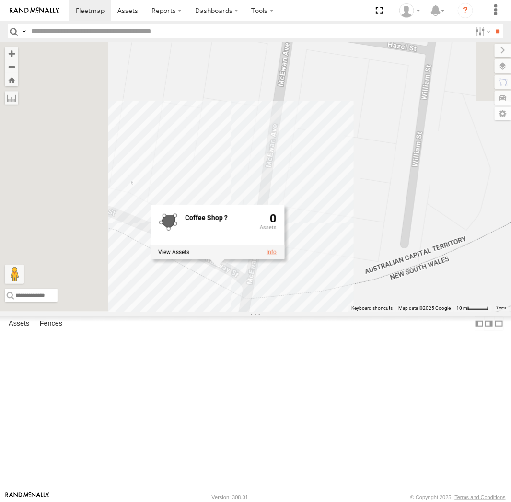
click at [277, 256] on link at bounding box center [272, 252] width 10 height 7
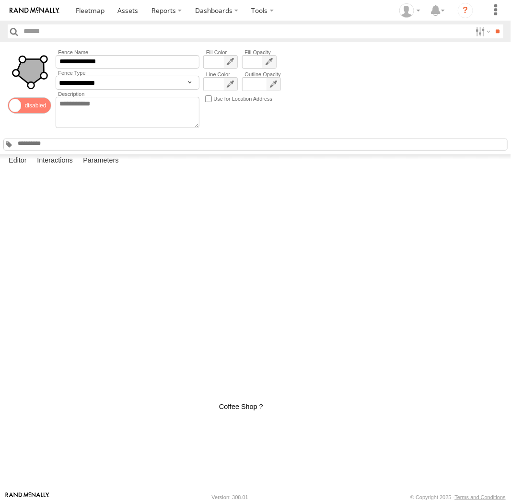
click at [0, 0] on div at bounding box center [0, 0] width 0 height 0
drag, startPoint x: 203, startPoint y: 386, endPoint x: 216, endPoint y: 322, distance: 65.5
click at [0, 0] on div at bounding box center [0, 0] width 0 height 0
drag, startPoint x: 310, startPoint y: 387, endPoint x: 303, endPoint y: 374, distance: 14.2
click at [0, 0] on div at bounding box center [0, 0] width 0 height 0
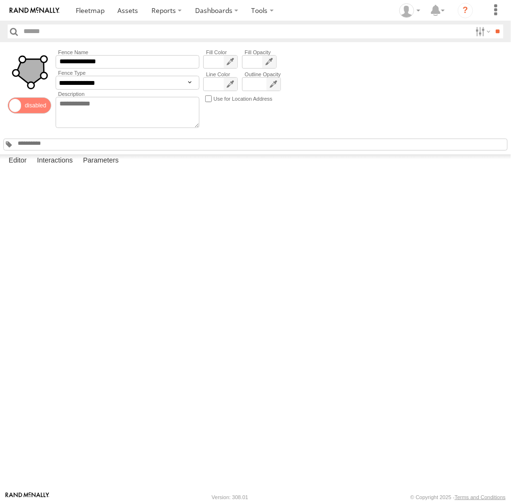
click at [0, 0] on div at bounding box center [0, 0] width 0 height 0
click at [94, 13] on span at bounding box center [90, 10] width 29 height 9
